Goal: Information Seeking & Learning: Learn about a topic

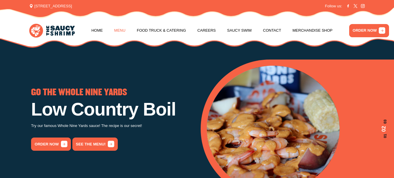
click at [119, 29] on link "Menu" at bounding box center [119, 30] width 11 height 22
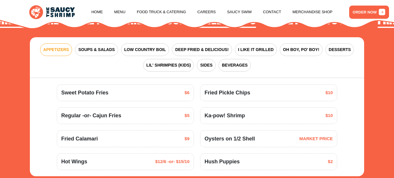
scroll to position [608, 0]
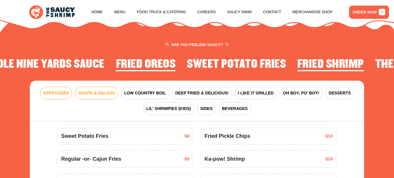
click at [101, 96] on span "SOUPS & SALADS" at bounding box center [96, 93] width 36 height 6
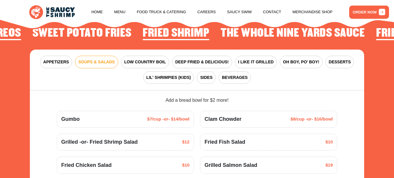
scroll to position [633, 0]
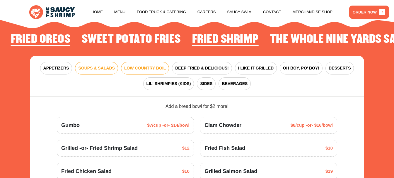
click at [139, 71] on span "LOW COUNTRY BOIL" at bounding box center [145, 68] width 42 height 6
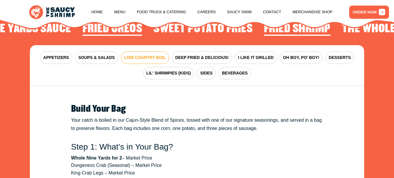
scroll to position [654, 0]
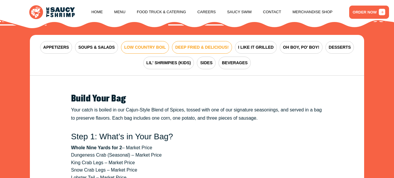
click at [198, 54] on button "DEEP FRIED & DELICIOUS!" at bounding box center [202, 47] width 60 height 13
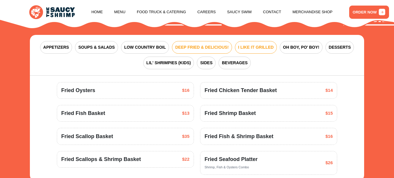
click at [256, 48] on button "I LIKE IT GRILLED" at bounding box center [256, 47] width 42 height 13
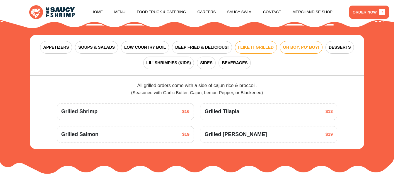
click at [294, 50] on span "OH BOY, PO' BOY!" at bounding box center [301, 47] width 36 height 6
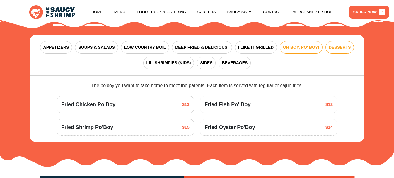
click at [337, 50] on span "DESSERTS" at bounding box center [340, 47] width 22 height 6
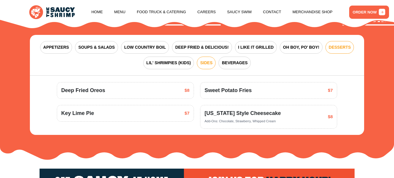
click at [205, 66] on span "SIDES" at bounding box center [206, 63] width 12 height 6
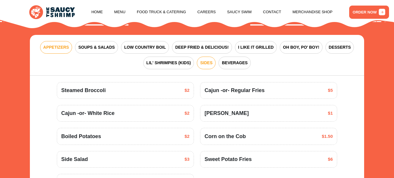
click at [56, 50] on span "APPETIZERS" at bounding box center [56, 47] width 26 height 6
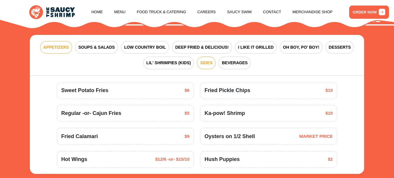
click at [207, 66] on span "SIDES" at bounding box center [206, 63] width 12 height 6
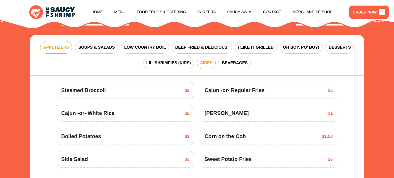
click at [60, 50] on span "APPETIZERS" at bounding box center [56, 47] width 26 height 6
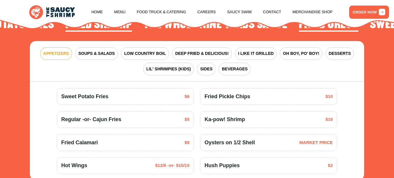
scroll to position [645, 0]
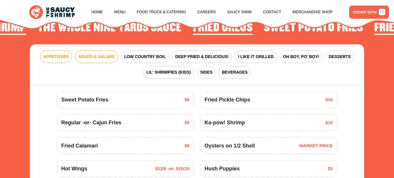
click at [104, 60] on span "SOUPS & SALADS" at bounding box center [96, 57] width 36 height 6
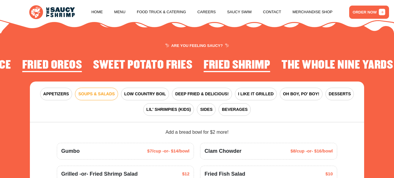
scroll to position [623, 0]
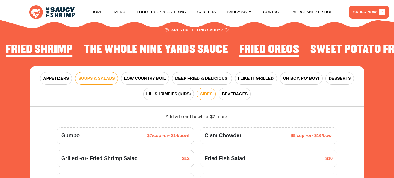
click at [206, 97] on span "SIDES" at bounding box center [206, 94] width 12 height 6
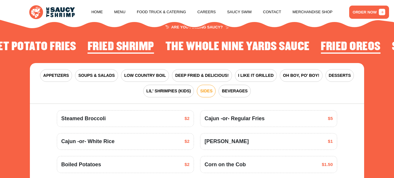
scroll to position [614, 0]
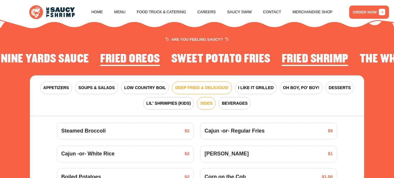
click at [211, 90] on span "DEEP FRIED & DELICIOUS!" at bounding box center [202, 88] width 54 height 6
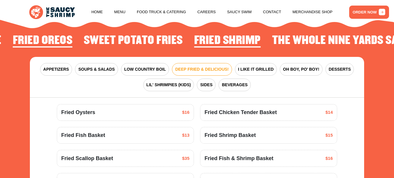
scroll to position [645, 0]
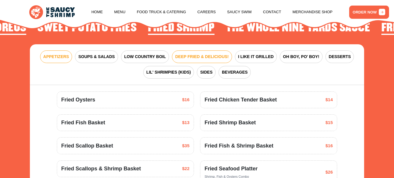
click at [56, 60] on span "APPETIZERS" at bounding box center [56, 57] width 26 height 6
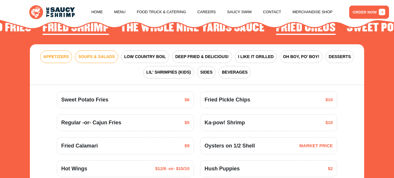
click at [96, 63] on button "SOUPS & SALADS" at bounding box center [96, 56] width 43 height 13
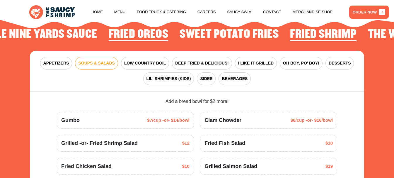
scroll to position [564, 0]
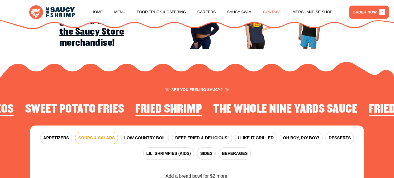
click at [268, 14] on link "Contact" at bounding box center [272, 12] width 18 height 22
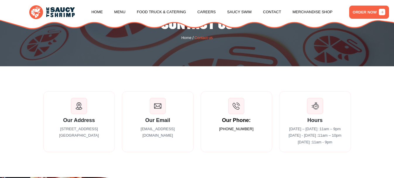
scroll to position [53, 0]
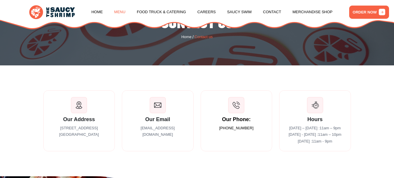
click at [120, 15] on link "Menu" at bounding box center [119, 12] width 11 height 22
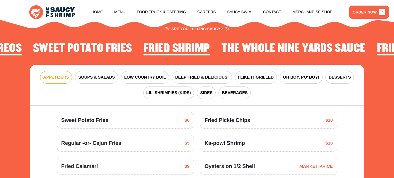
scroll to position [630, 0]
